Goal: Task Accomplishment & Management: Use online tool/utility

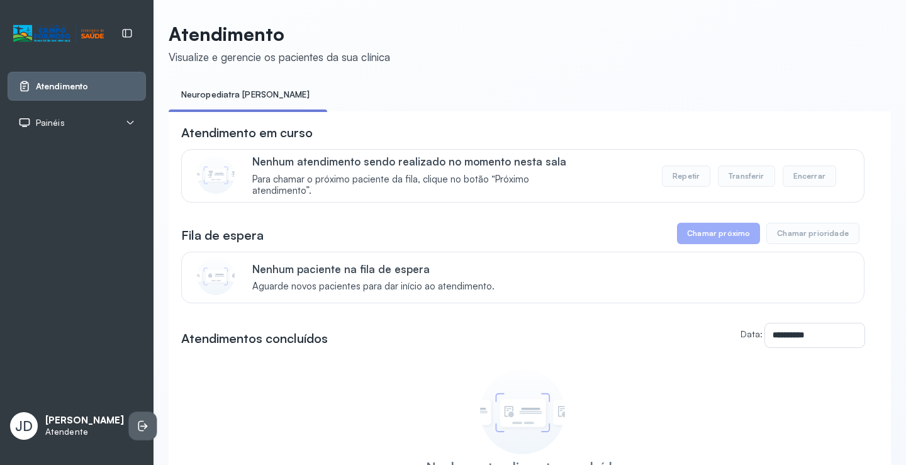
click at [136, 419] on icon at bounding box center [142, 425] width 13 height 13
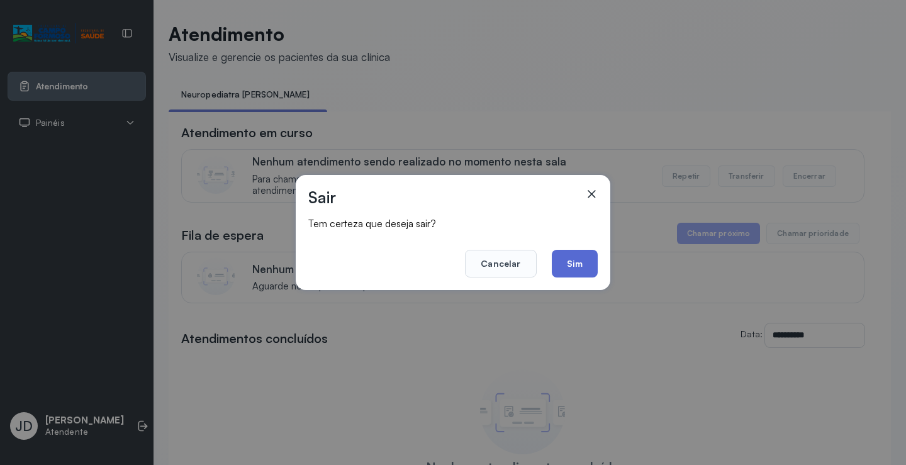
click at [567, 265] on button "Sim" at bounding box center [575, 264] width 46 height 28
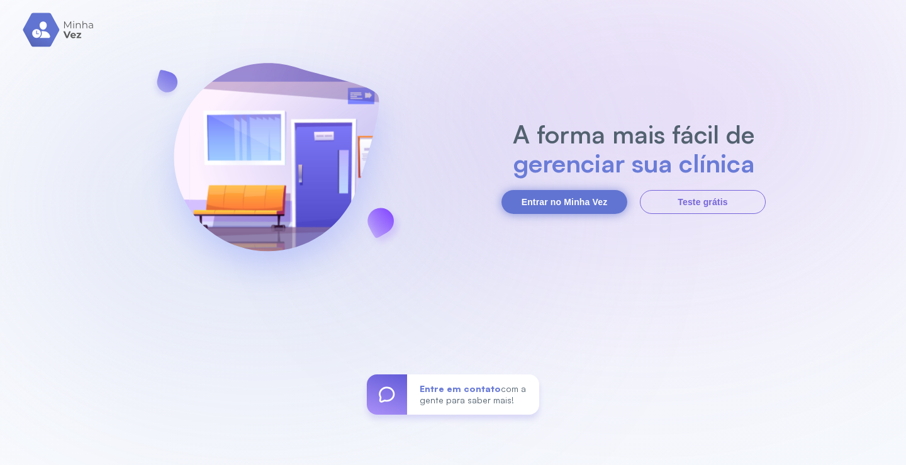
click at [554, 199] on button "Entrar no Minha Vez" at bounding box center [564, 202] width 126 height 24
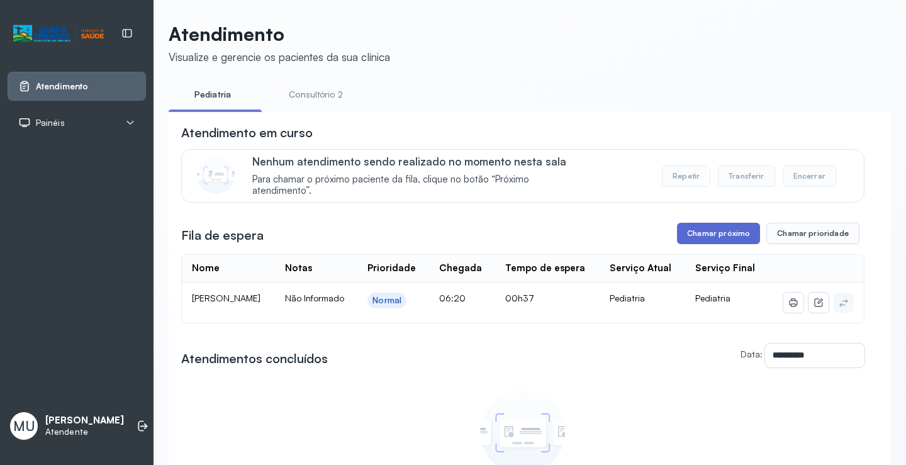
click at [711, 237] on button "Chamar próximo" at bounding box center [718, 233] width 83 height 21
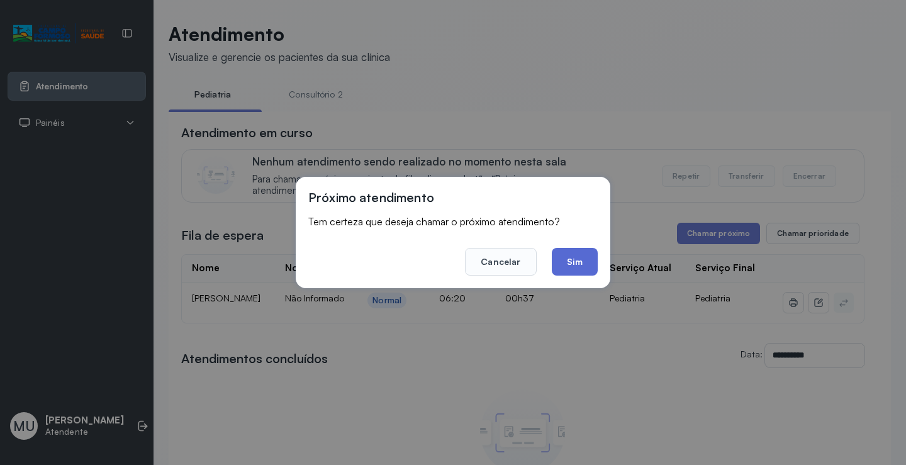
click at [569, 257] on button "Sim" at bounding box center [575, 262] width 46 height 28
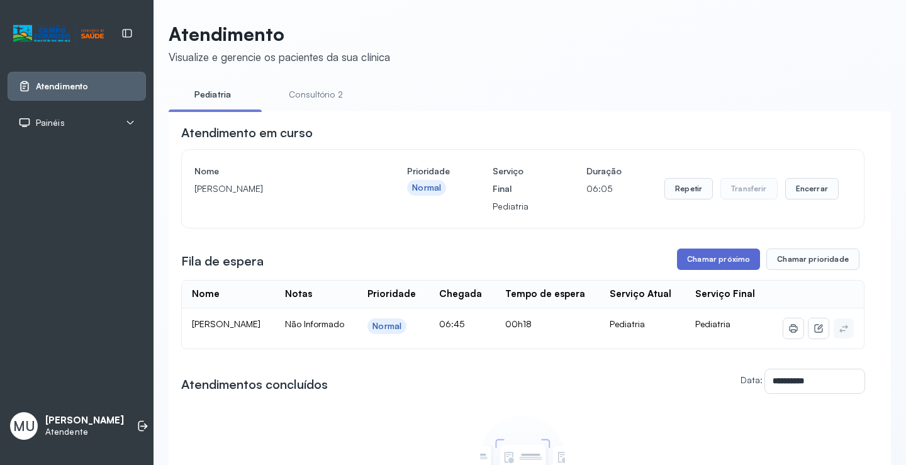
click at [711, 263] on button "Chamar próximo" at bounding box center [718, 258] width 83 height 21
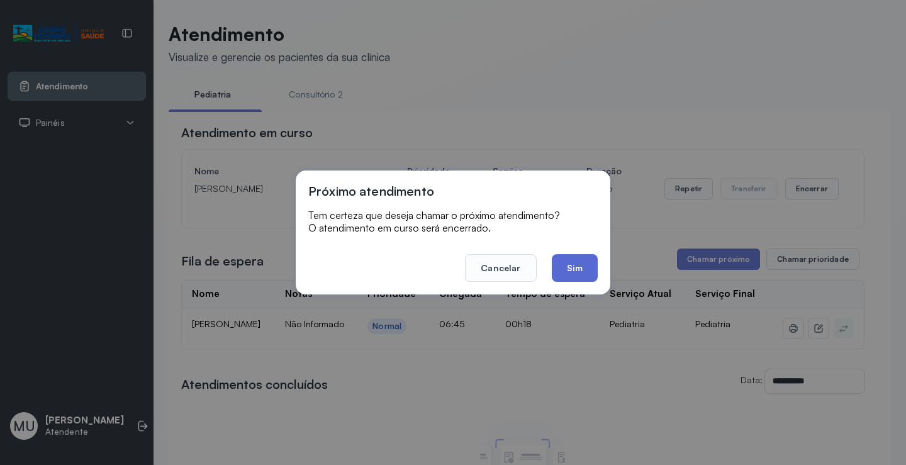
click at [573, 262] on button "Sim" at bounding box center [575, 268] width 46 height 28
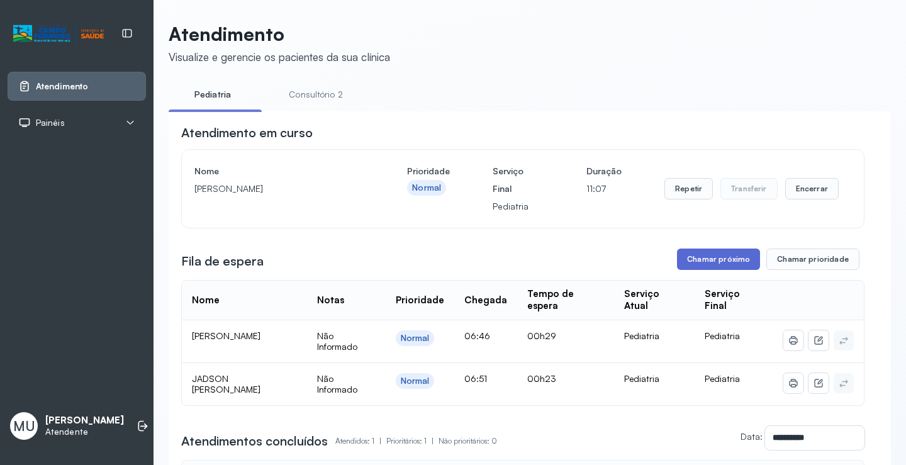
click at [701, 253] on button "Chamar próximo" at bounding box center [718, 258] width 83 height 21
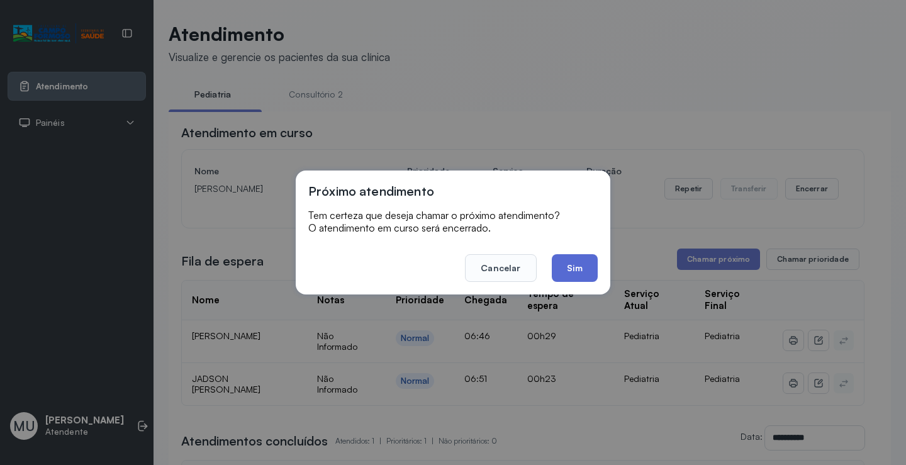
click at [570, 263] on button "Sim" at bounding box center [575, 268] width 46 height 28
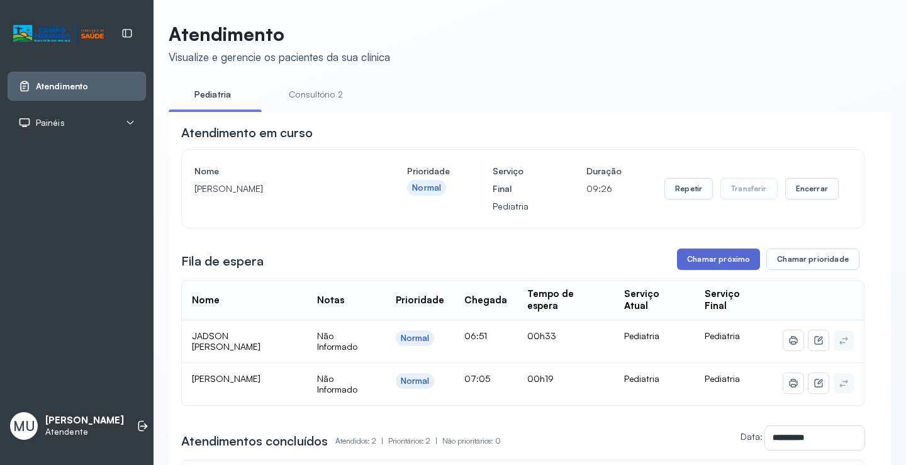
click at [723, 255] on button "Chamar próximo" at bounding box center [718, 258] width 83 height 21
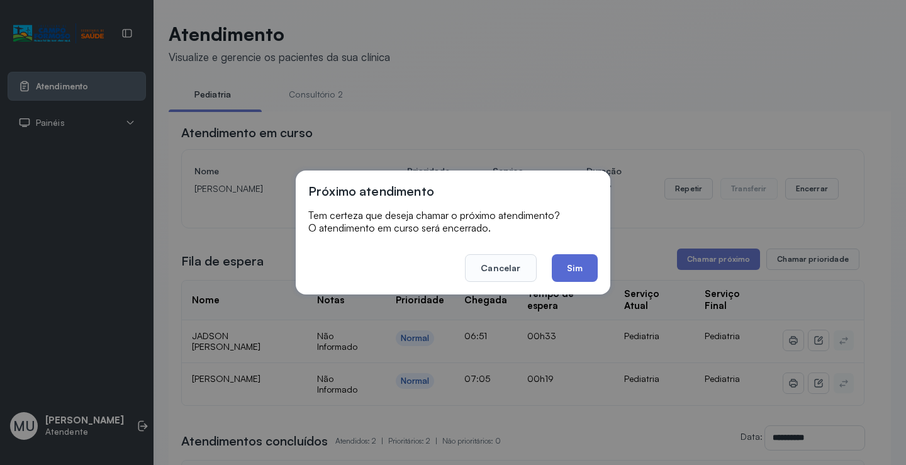
click at [568, 265] on button "Sim" at bounding box center [575, 268] width 46 height 28
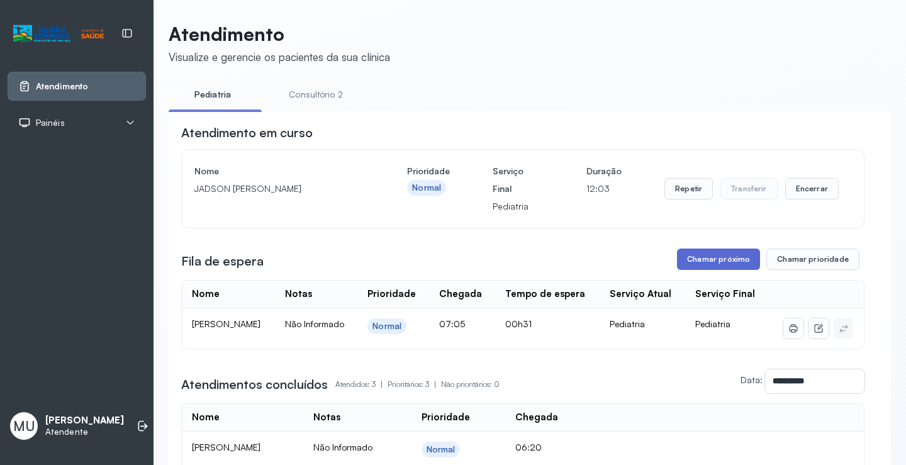
click at [691, 257] on button "Chamar próximo" at bounding box center [718, 258] width 83 height 21
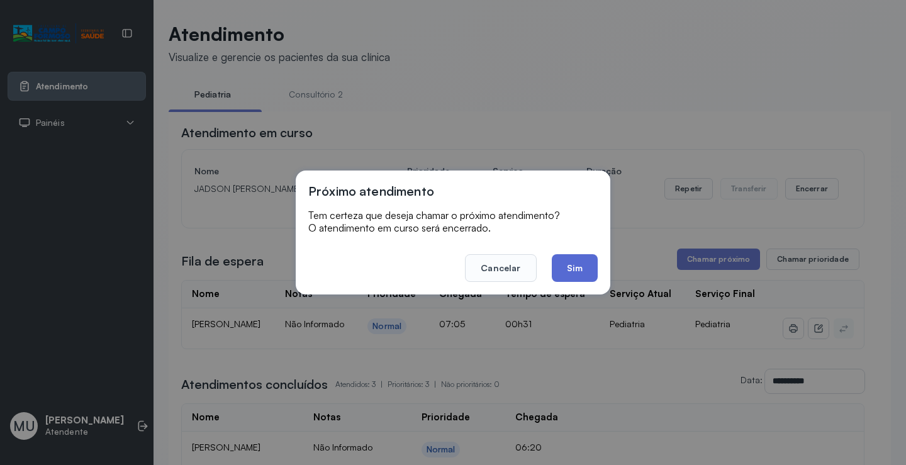
click at [567, 262] on button "Sim" at bounding box center [575, 268] width 46 height 28
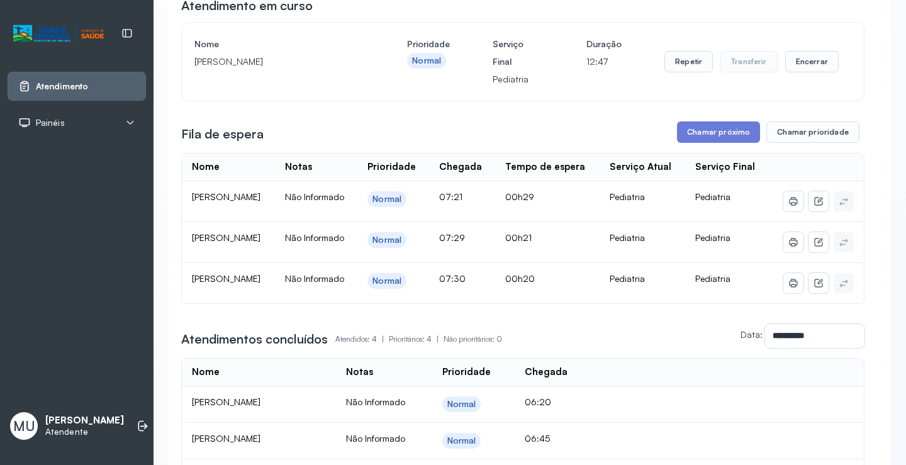
scroll to position [126, 0]
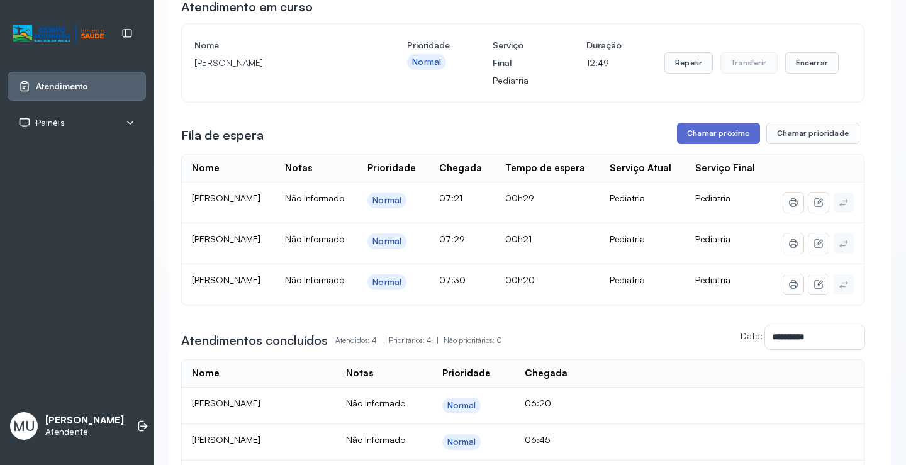
click at [723, 131] on button "Chamar próximo" at bounding box center [718, 133] width 83 height 21
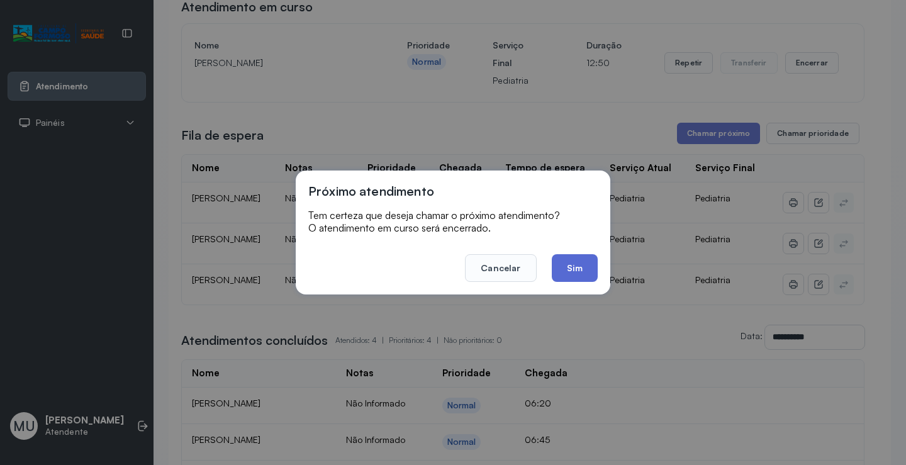
click at [563, 265] on button "Sim" at bounding box center [575, 268] width 46 height 28
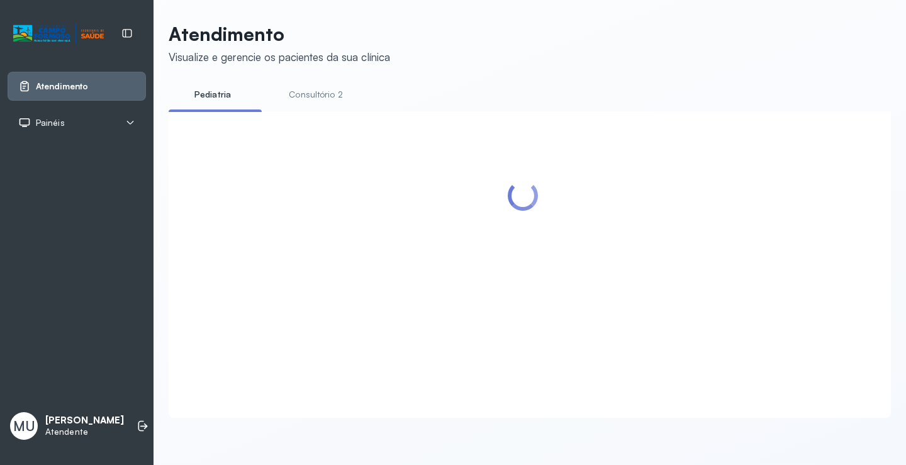
scroll to position [1, 0]
click at [712, 130] on div at bounding box center [522, 249] width 683 height 251
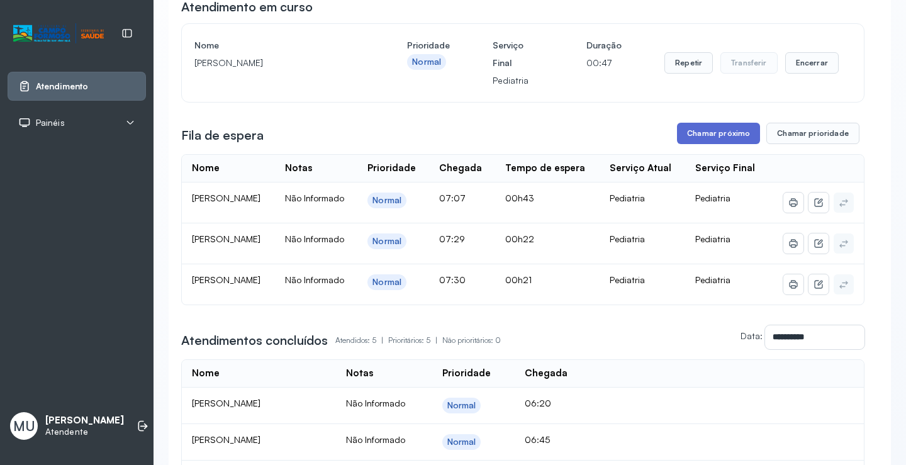
click at [728, 133] on button "Chamar próximo" at bounding box center [718, 133] width 83 height 21
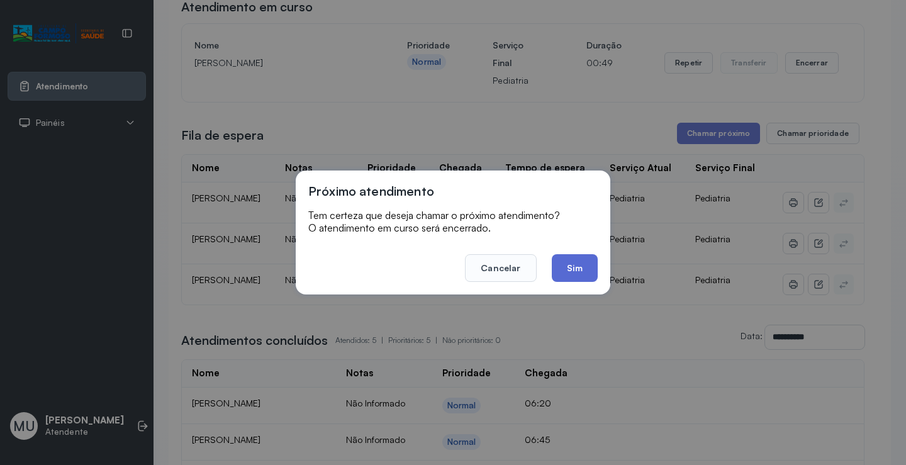
click at [568, 276] on button "Sim" at bounding box center [575, 268] width 46 height 28
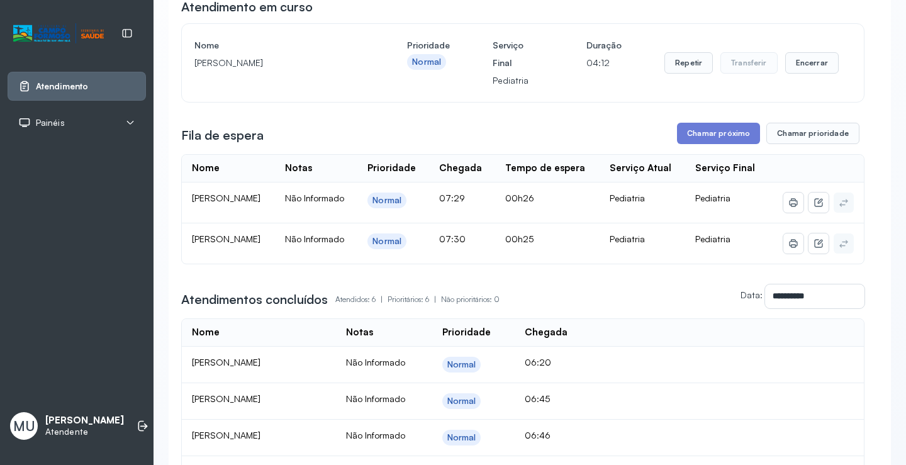
click at [721, 124] on div "**********" at bounding box center [522, 281] width 683 height 567
click at [720, 131] on button "Chamar próximo" at bounding box center [718, 133] width 83 height 21
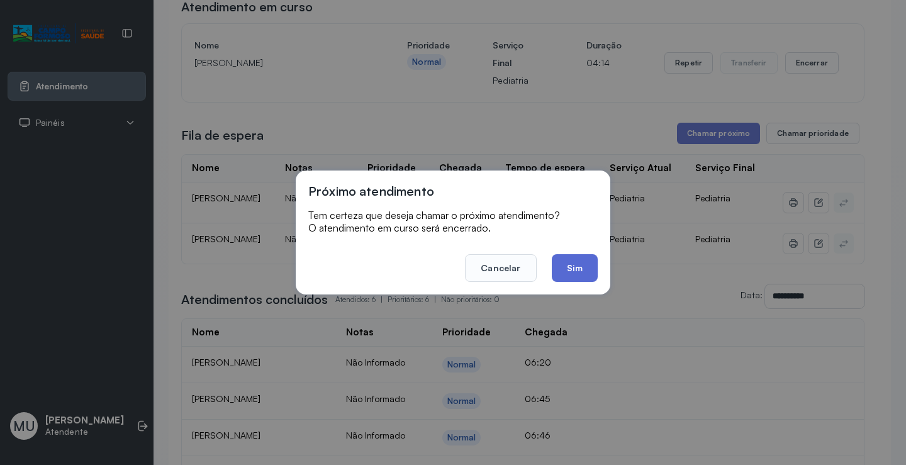
click at [582, 267] on button "Sim" at bounding box center [575, 268] width 46 height 28
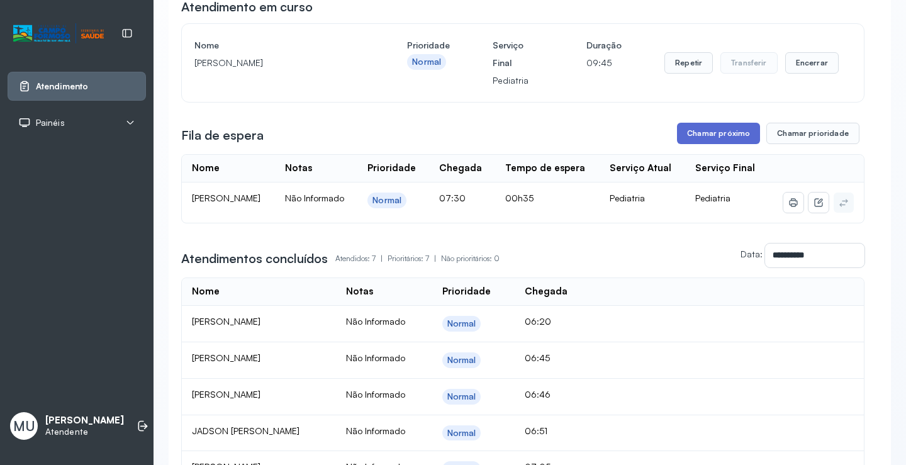
click at [706, 138] on button "Chamar próximo" at bounding box center [718, 133] width 83 height 21
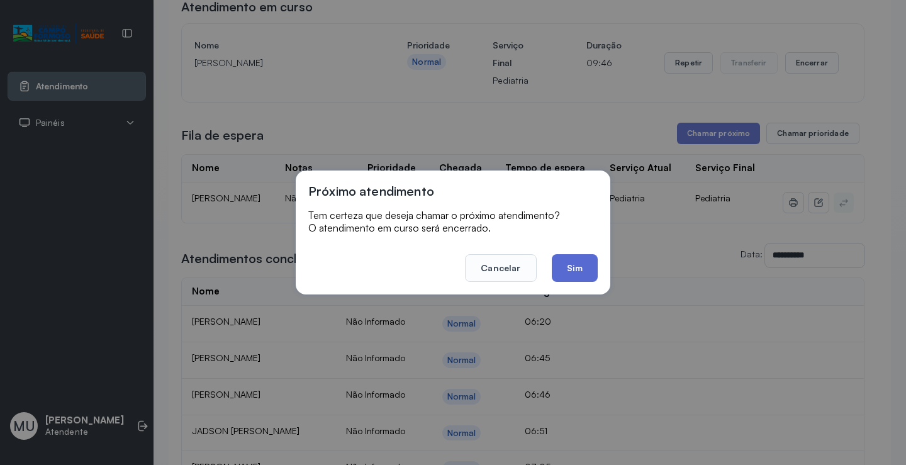
click at [583, 255] on button "Sim" at bounding box center [575, 268] width 46 height 28
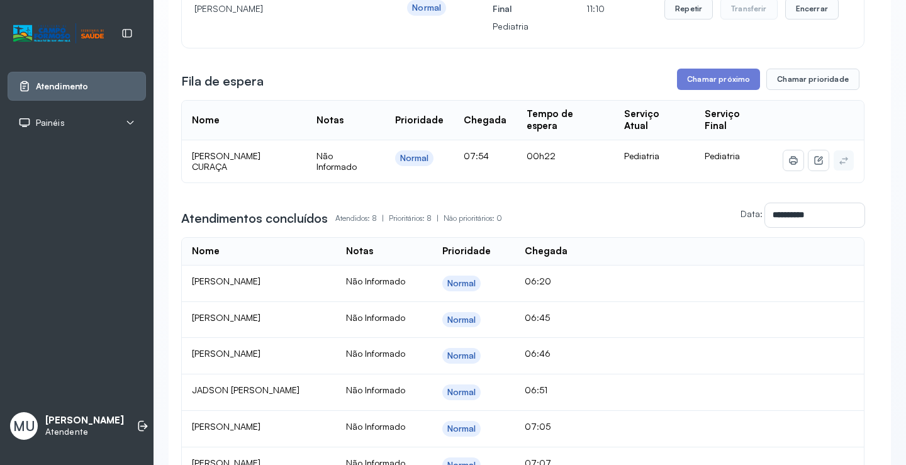
scroll to position [63, 0]
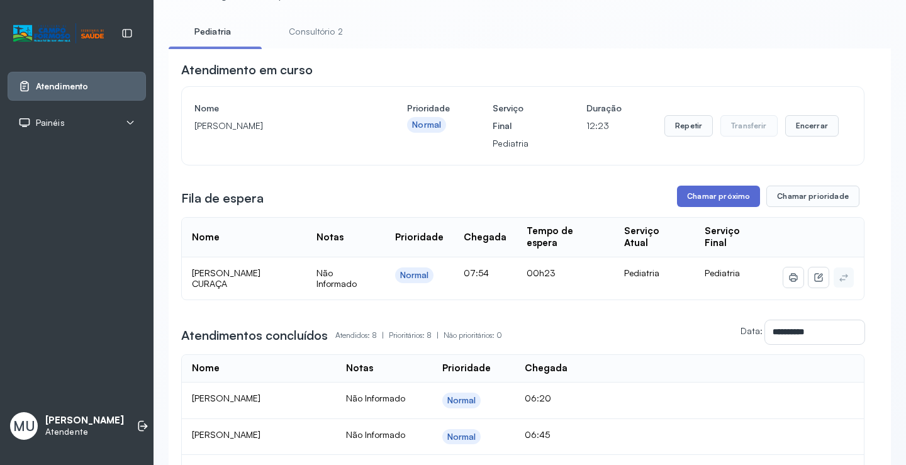
click at [723, 195] on button "Chamar próximo" at bounding box center [718, 196] width 83 height 21
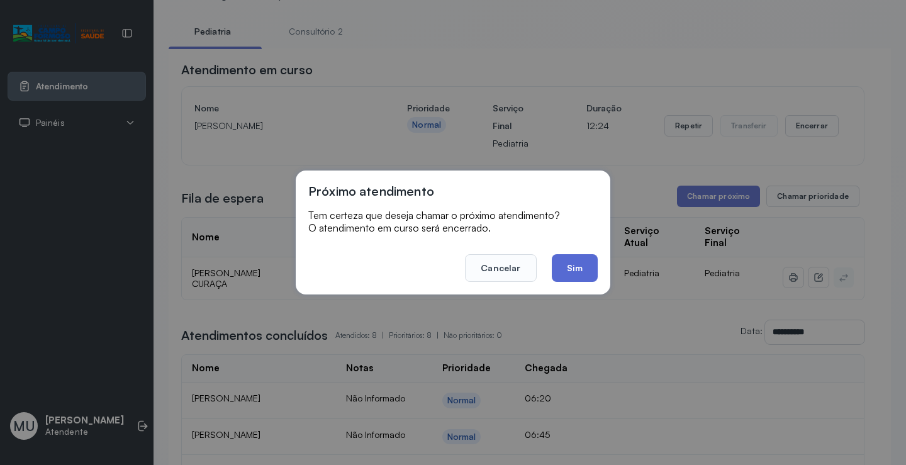
click at [575, 262] on button "Sim" at bounding box center [575, 268] width 46 height 28
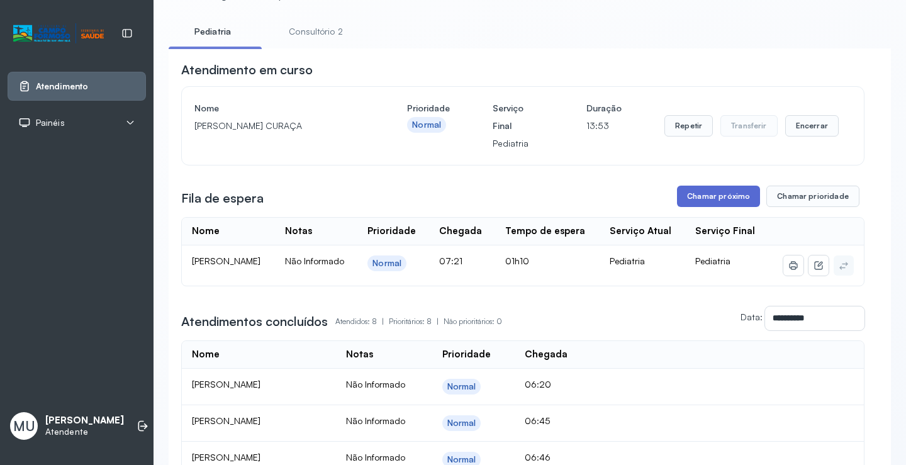
click at [712, 194] on button "Chamar próximo" at bounding box center [718, 196] width 83 height 21
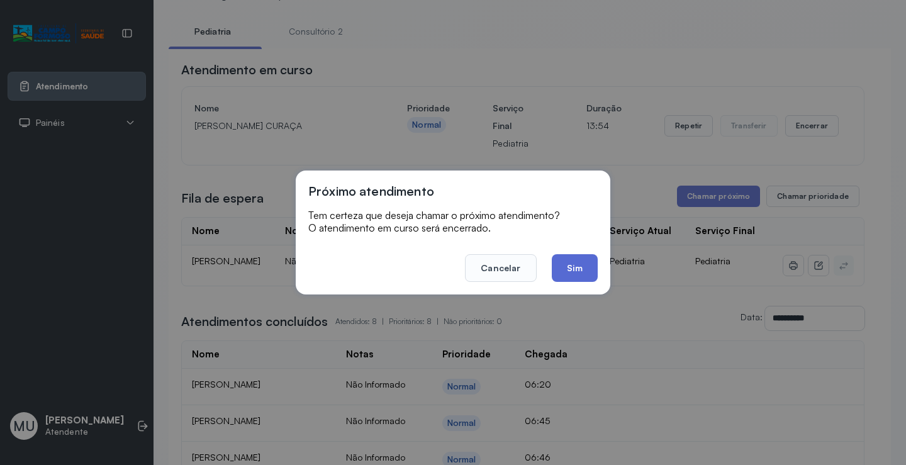
click at [574, 266] on button "Sim" at bounding box center [575, 268] width 46 height 28
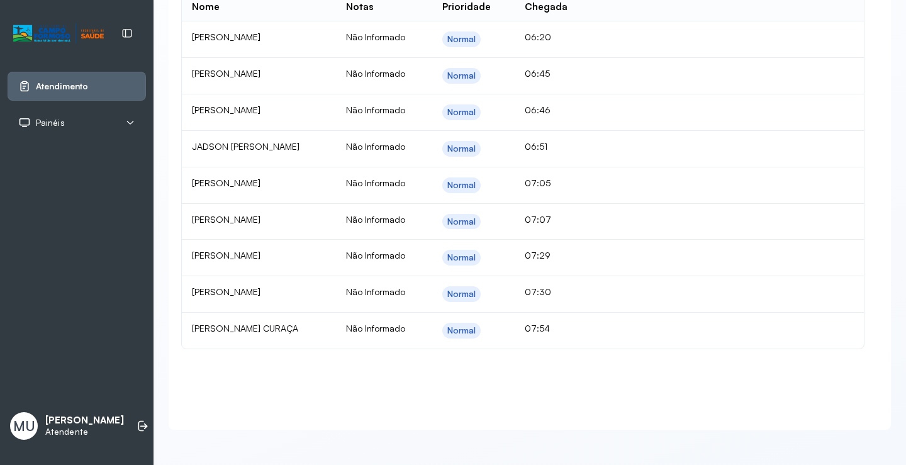
scroll to position [0, 0]
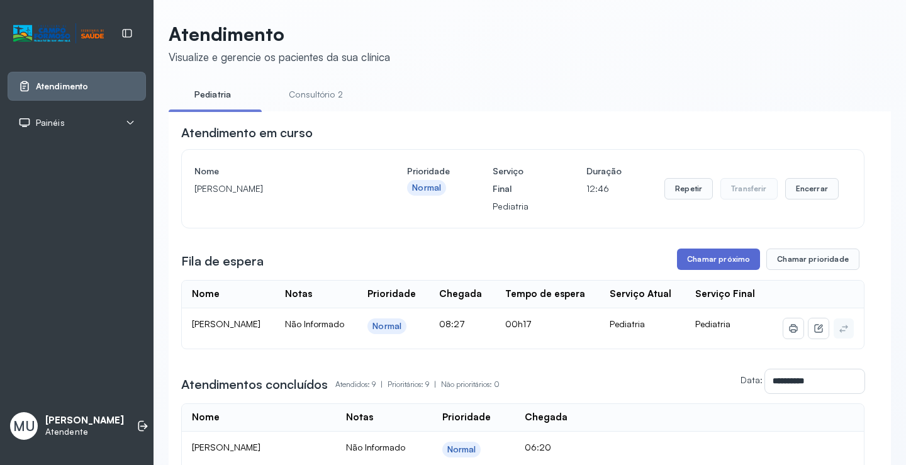
click at [701, 263] on button "Chamar próximo" at bounding box center [718, 258] width 83 height 21
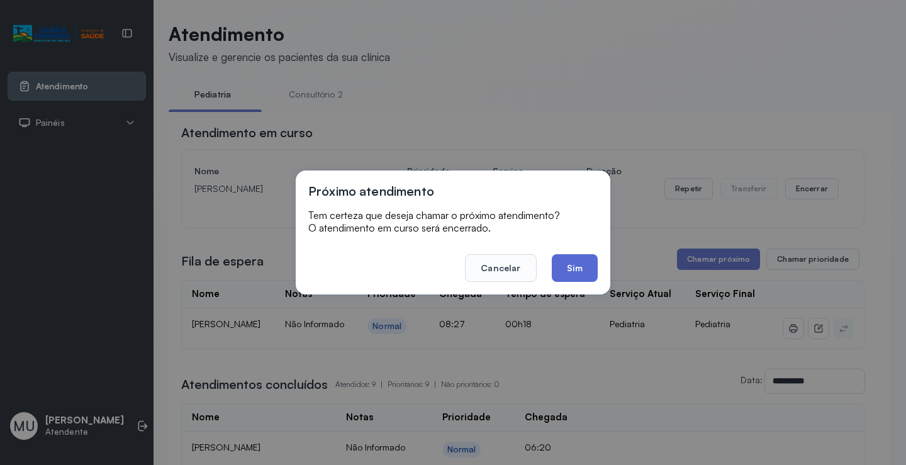
click at [583, 263] on button "Sim" at bounding box center [575, 268] width 46 height 28
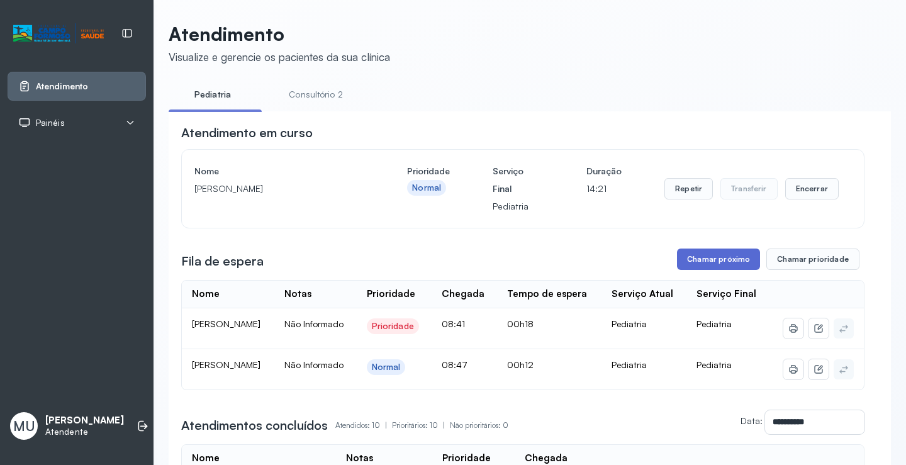
click at [697, 264] on button "Chamar próximo" at bounding box center [718, 258] width 83 height 21
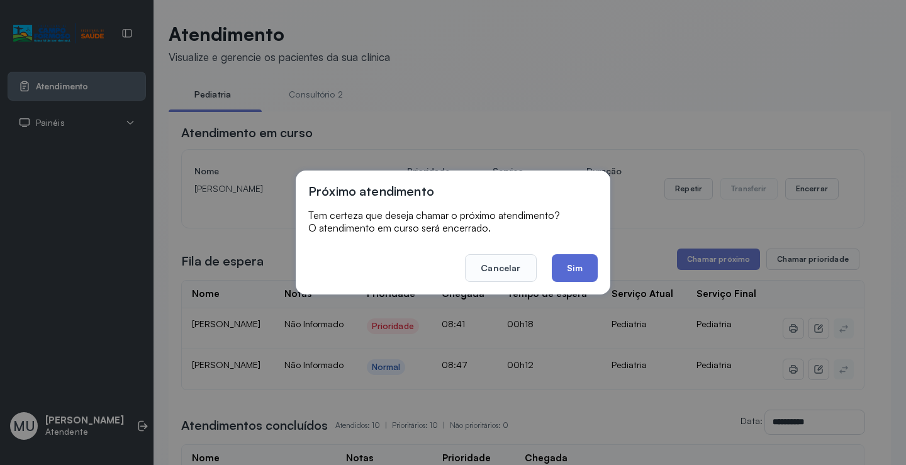
click at [568, 263] on button "Sim" at bounding box center [575, 268] width 46 height 28
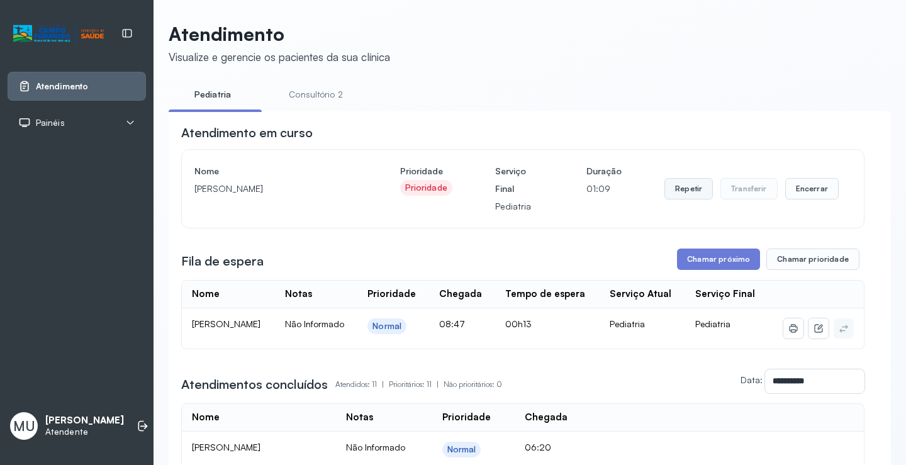
click at [674, 188] on button "Repetir" at bounding box center [688, 188] width 48 height 21
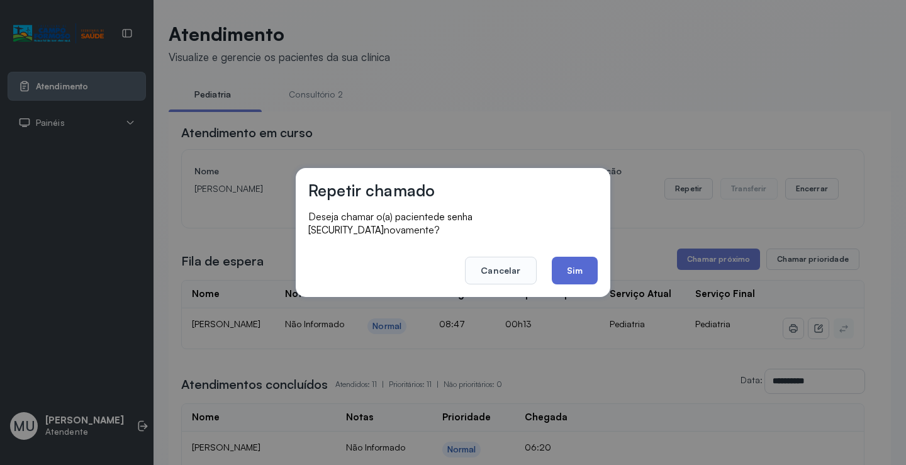
click at [565, 257] on button "Sim" at bounding box center [575, 271] width 46 height 28
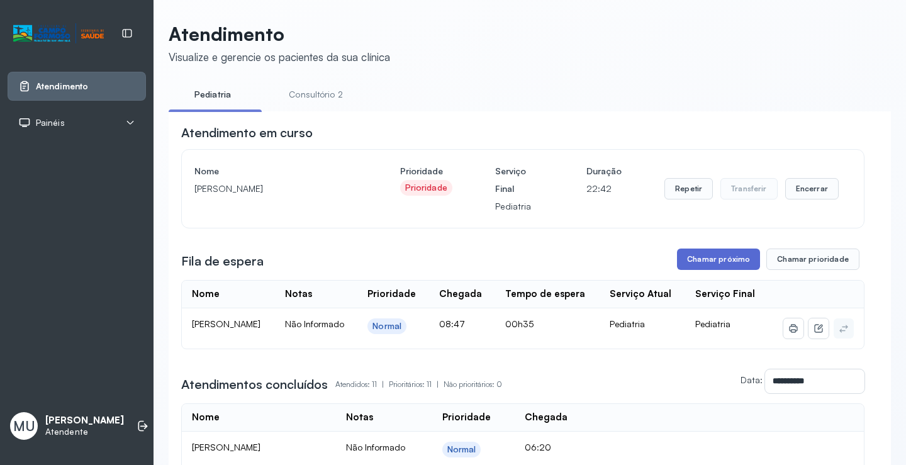
click at [718, 260] on button "Chamar próximo" at bounding box center [718, 258] width 83 height 21
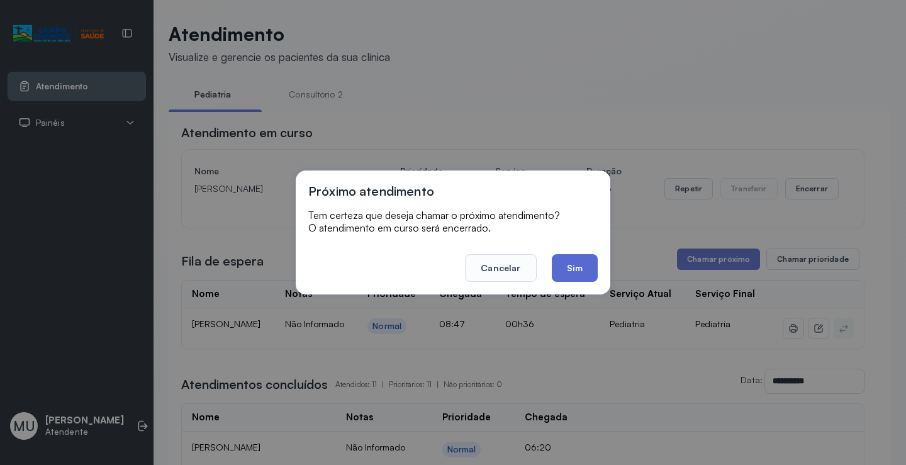
click at [567, 266] on button "Sim" at bounding box center [575, 268] width 46 height 28
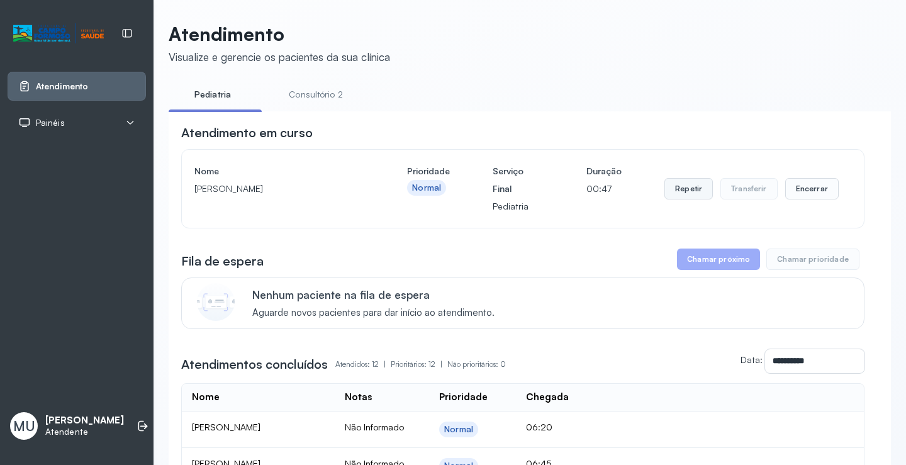
click at [692, 189] on button "Repetir" at bounding box center [688, 188] width 48 height 21
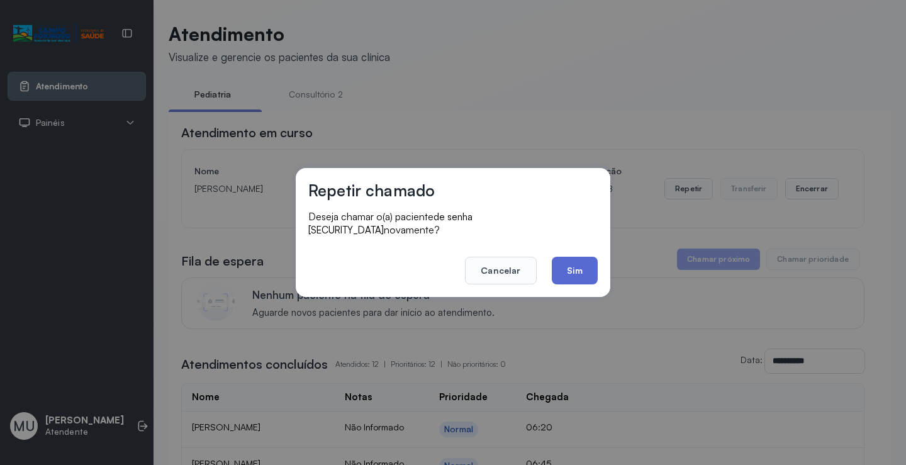
click at [568, 264] on button "Sim" at bounding box center [575, 271] width 46 height 28
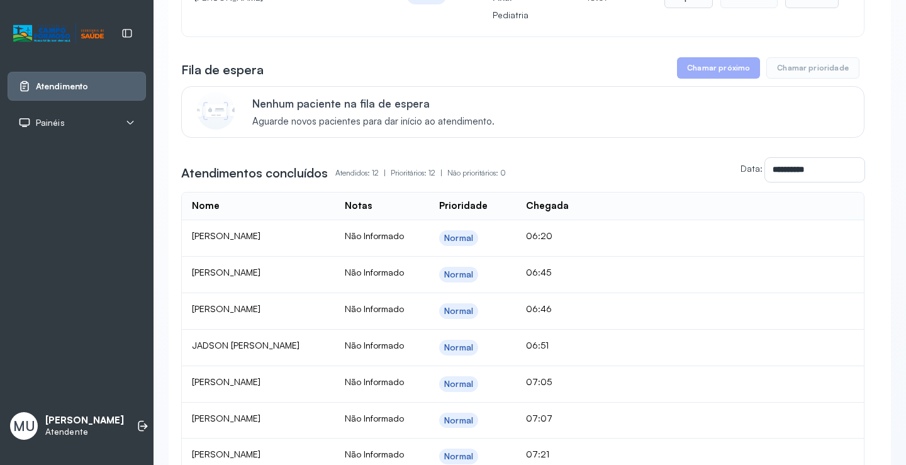
scroll to position [314, 0]
